Goal: Task Accomplishment & Management: Complete application form

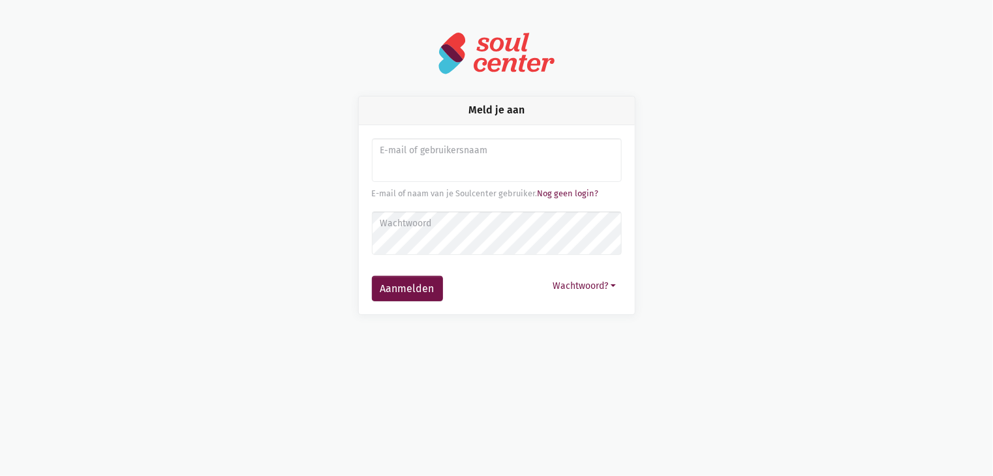
click at [491, 46] on img at bounding box center [496, 53] width 117 height 44
click at [502, 65] on img at bounding box center [496, 53] width 117 height 44
click at [592, 193] on link "Nog geen login?" at bounding box center [567, 193] width 61 height 10
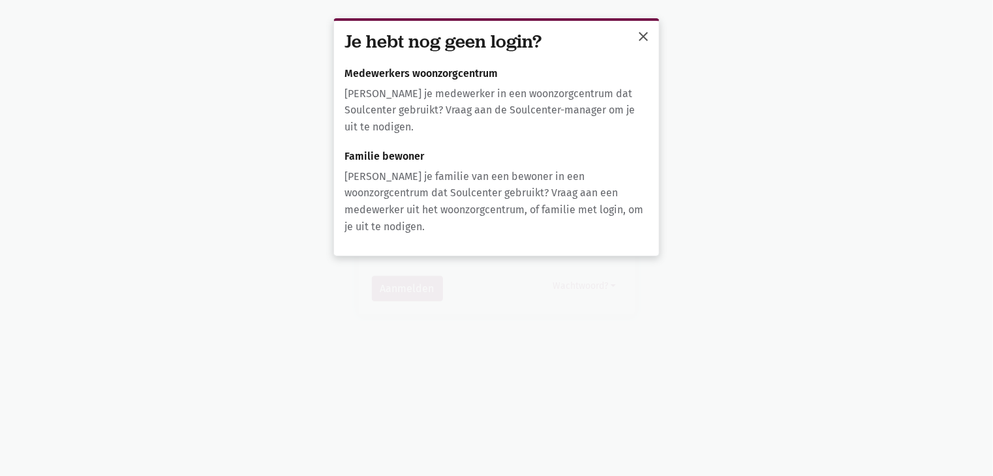
click at [640, 35] on span "close" at bounding box center [643, 37] width 16 height 16
